Goal: Check status: Check status

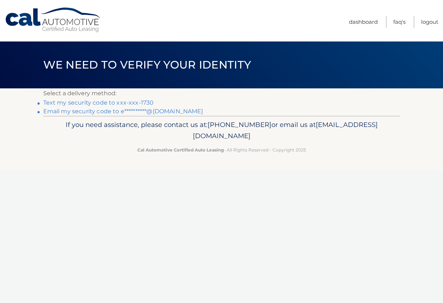
click at [117, 103] on link "Text my security code to xxx-xxx-1730" at bounding box center [98, 102] width 111 height 7
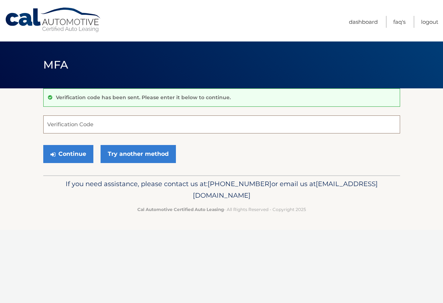
click at [110, 131] on input "Verification Code" at bounding box center [221, 124] width 357 height 18
type input "564414"
click at [68, 153] on button "Continue" at bounding box center [68, 154] width 50 height 18
click at [82, 155] on button "Continue" at bounding box center [68, 154] width 50 height 18
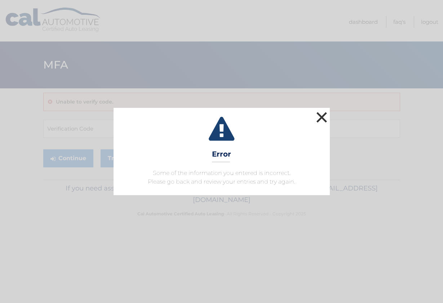
click at [327, 116] on button "×" at bounding box center [321, 117] width 14 height 14
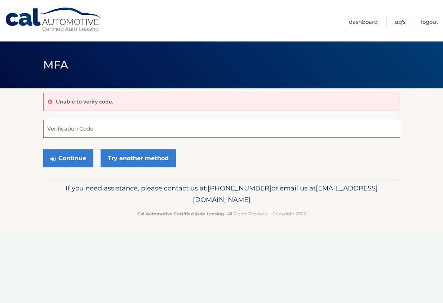
click at [165, 134] on input "Verification Code" at bounding box center [221, 129] width 357 height 18
click at [70, 128] on input "Verification Code" at bounding box center [221, 129] width 357 height 18
click at [127, 158] on link "Try another method" at bounding box center [137, 158] width 75 height 18
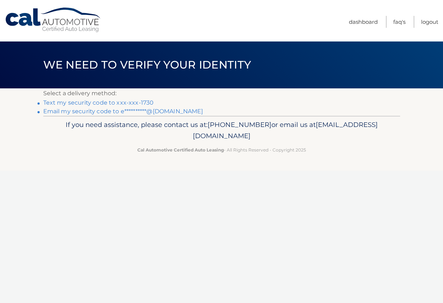
click at [98, 103] on link "Text my security code to xxx-xxx-1730" at bounding box center [98, 102] width 111 height 7
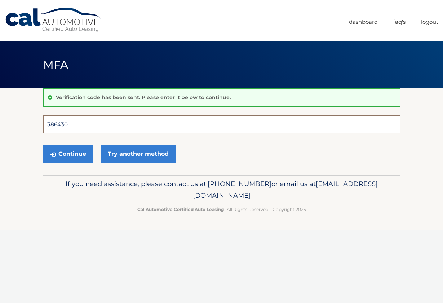
type input "386430"
click at [68, 153] on button "Continue" at bounding box center [68, 154] width 50 height 18
click at [68, 155] on button "Continue" at bounding box center [68, 154] width 50 height 18
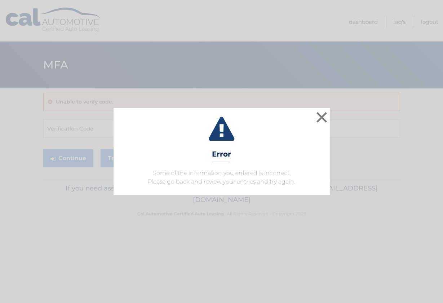
click at [186, 169] on span "Some of the information you entered is incorrect. Please go back and review you…" at bounding box center [221, 176] width 147 height 15
click at [320, 116] on button "×" at bounding box center [321, 117] width 14 height 14
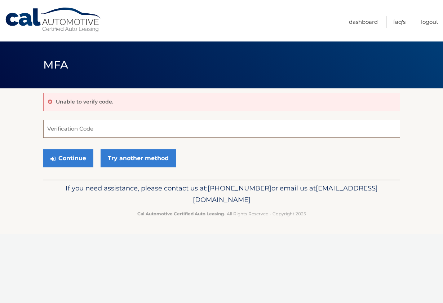
click at [116, 128] on input "Verification Code" at bounding box center [221, 129] width 357 height 18
click at [79, 155] on button "Continue" at bounding box center [68, 158] width 50 height 18
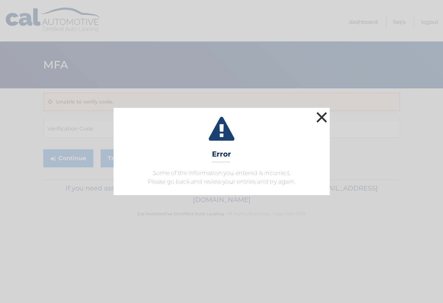
click at [328, 110] on button "×" at bounding box center [321, 117] width 14 height 14
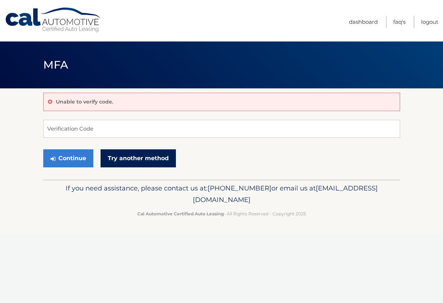
click at [168, 165] on link "Try another method" at bounding box center [137, 158] width 75 height 18
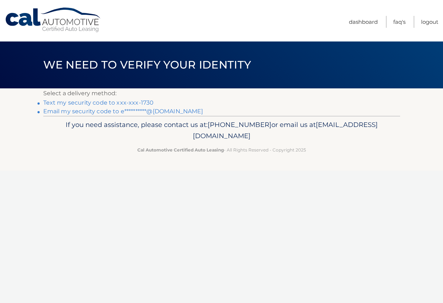
click at [132, 111] on link "**********" at bounding box center [123, 111] width 160 height 7
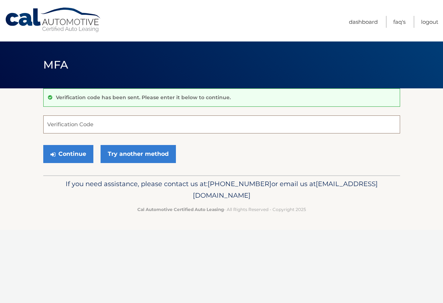
click at [196, 125] on input "Verification Code" at bounding box center [221, 124] width 357 height 18
paste input "691240"
click at [73, 148] on button "Continue" at bounding box center [68, 154] width 50 height 18
click at [73, 152] on button "Continue" at bounding box center [68, 154] width 50 height 18
click at [71, 152] on button "Continue" at bounding box center [68, 154] width 50 height 18
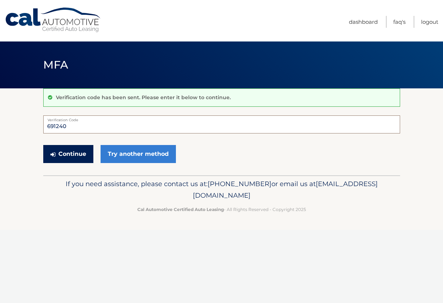
type input "691240"
click at [64, 156] on button "Continue" at bounding box center [68, 154] width 50 height 18
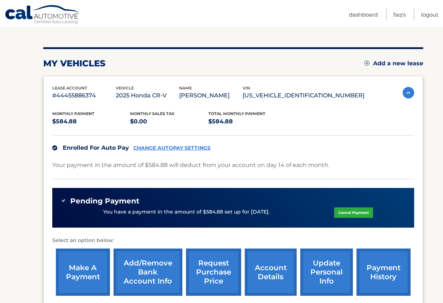
scroll to position [73, 0]
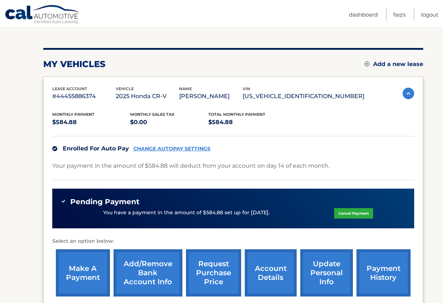
click at [377, 275] on link "payment history" at bounding box center [383, 272] width 54 height 47
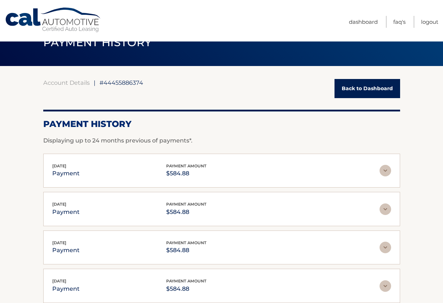
scroll to position [14, 0]
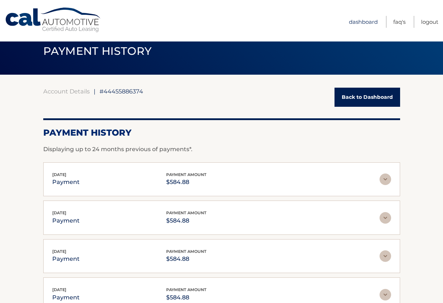
click at [366, 21] on link "Dashboard" at bounding box center [363, 22] width 29 height 12
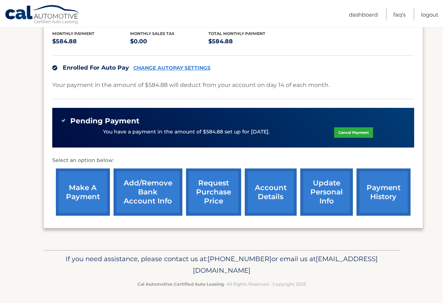
scroll to position [153, 0]
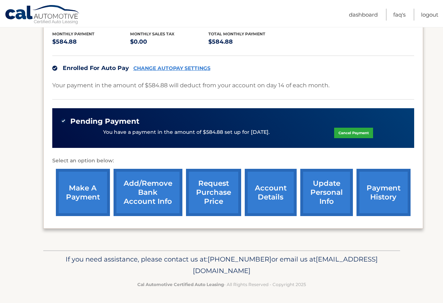
click at [370, 192] on link "payment history" at bounding box center [383, 192] width 54 height 47
